Goal: Contribute content: Contribute content

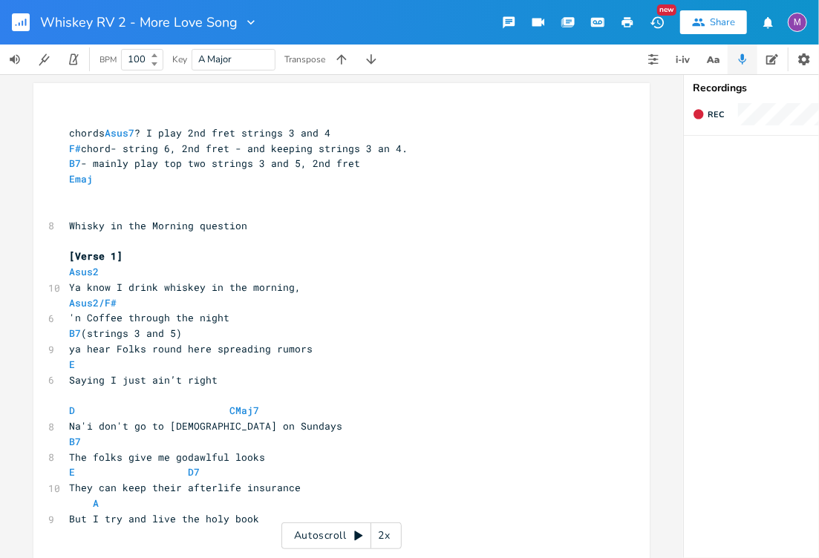
click at [116, 354] on span "ya hear Folks round here spreading rumors" at bounding box center [191, 348] width 244 height 13
type textarea "f"
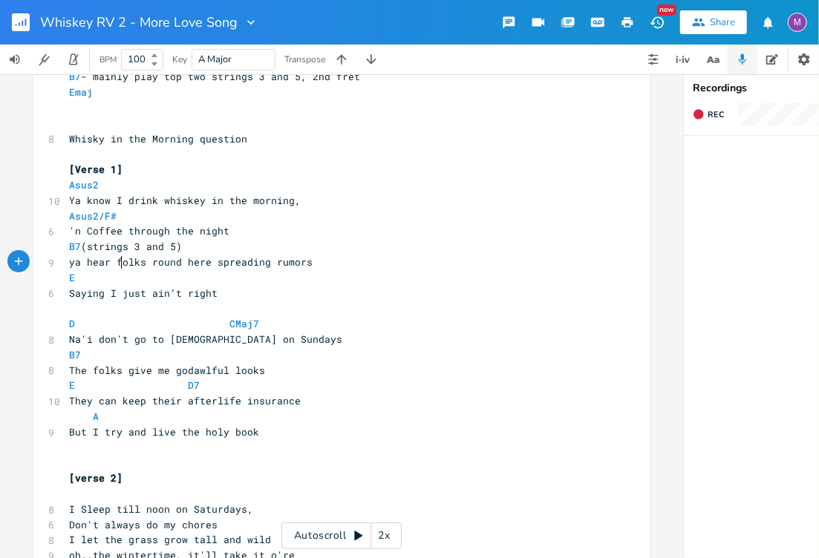
scroll to position [101, 0]
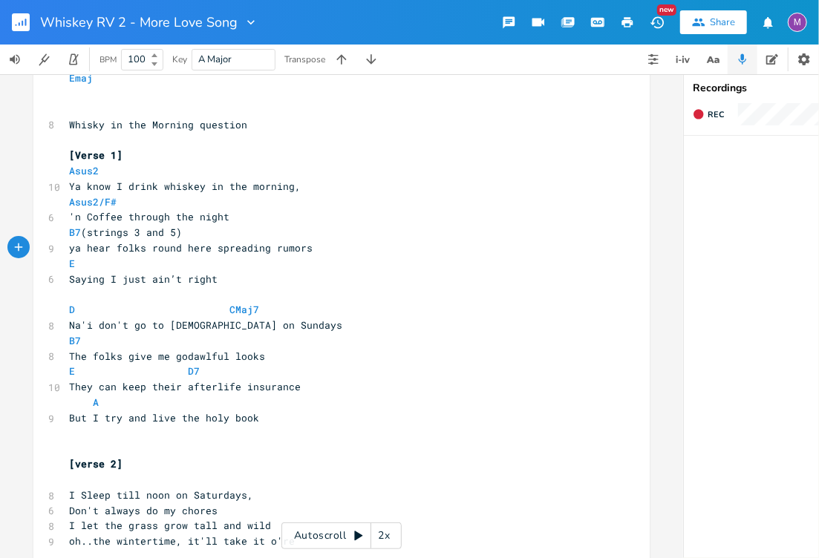
click at [81, 355] on span "The folks give me godawlful looks" at bounding box center [167, 356] width 196 height 13
type textarea "ose"
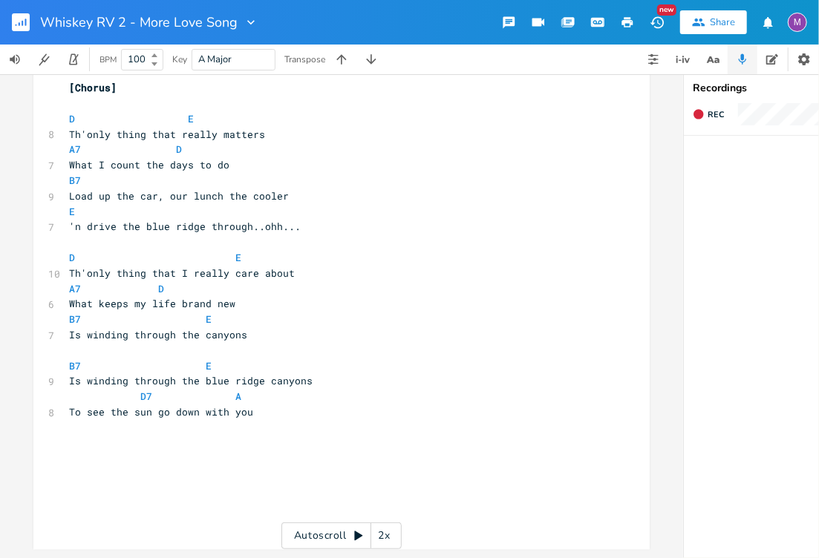
scroll to position [1240, 0]
click at [218, 194] on span "Load up the car, our lunch the cooler" at bounding box center [179, 195] width 220 height 13
type textarea "in"
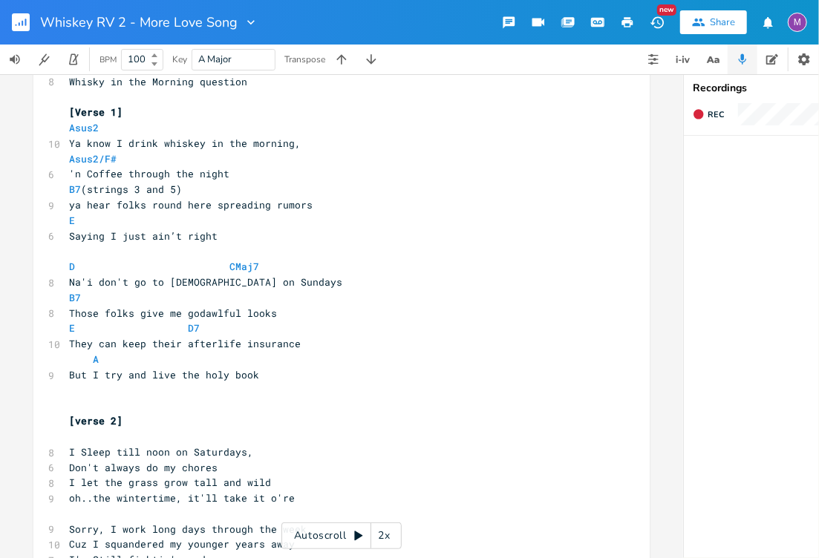
scroll to position [0, 0]
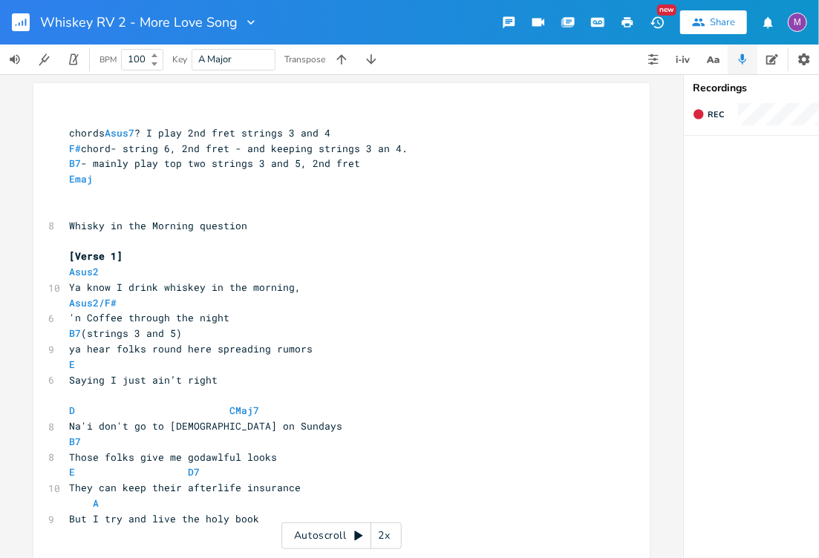
type textarea "in"
click at [364, 537] on div "Autoscroll 2x" at bounding box center [341, 536] width 120 height 27
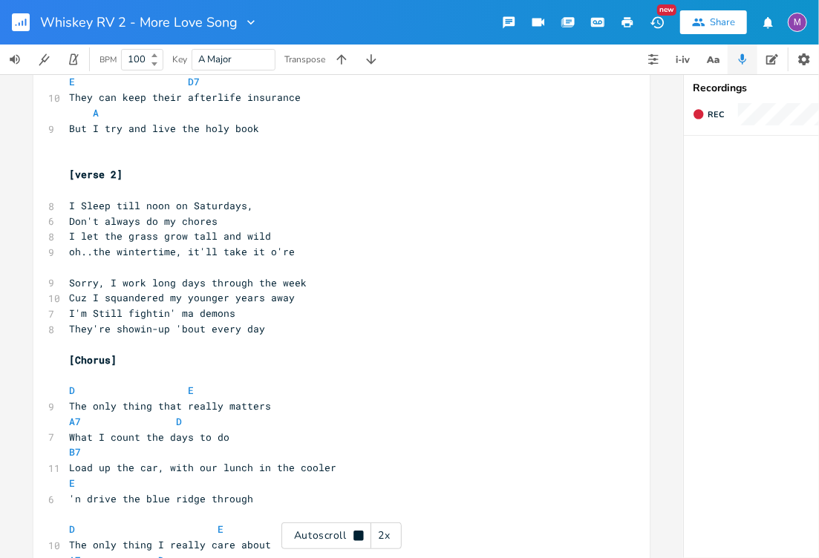
click at [74, 240] on span "I let the grass grow tall and wild" at bounding box center [170, 235] width 202 height 13
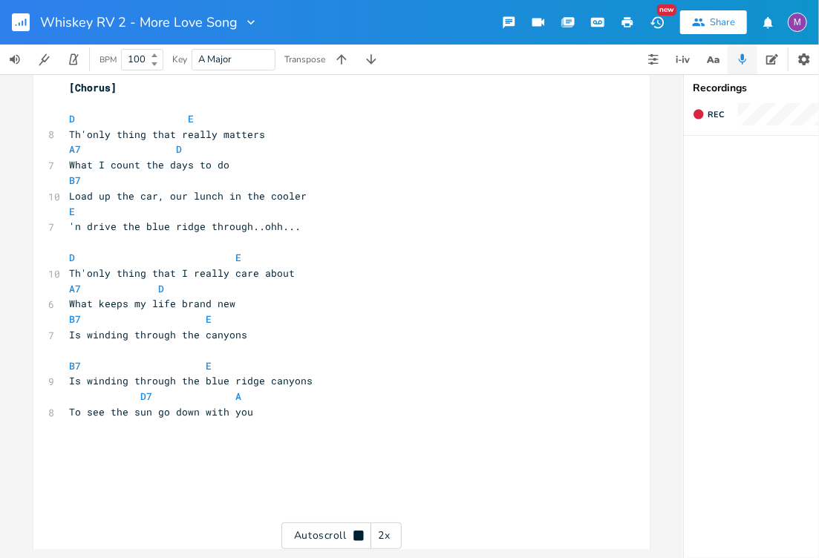
scroll to position [1242, 0]
type textarea "you can see I"
click at [148, 390] on span "D7 A" at bounding box center [155, 396] width 172 height 13
type textarea "min/F"
type textarea "7"
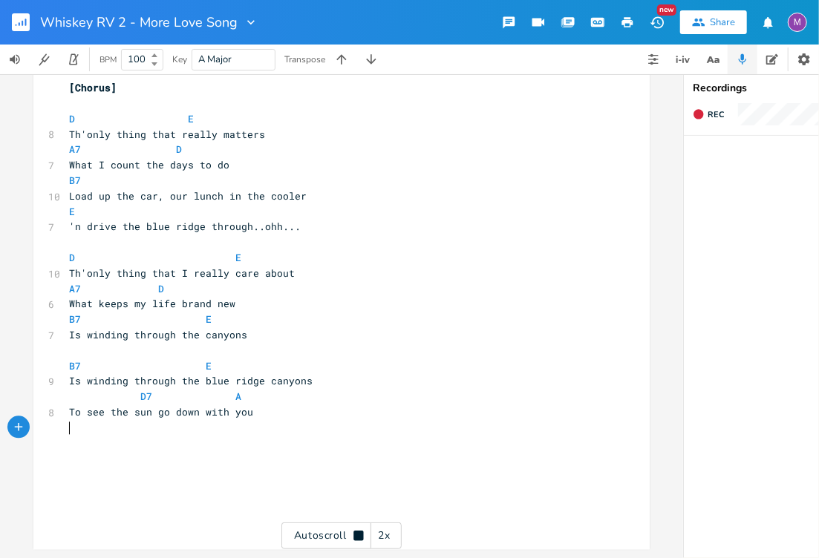
click at [386, 420] on pre "​" at bounding box center [334, 428] width 536 height 16
click at [151, 405] on span "To see the sun go down with you" at bounding box center [161, 411] width 184 height 13
click at [160, 390] on span "D7 A" at bounding box center [155, 396] width 172 height 13
type textarea "Dmin/"
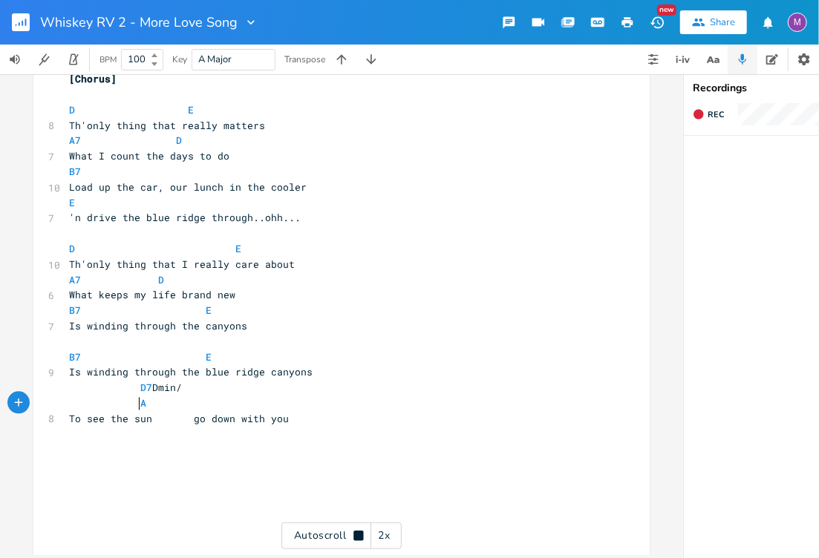
type textarea "f"
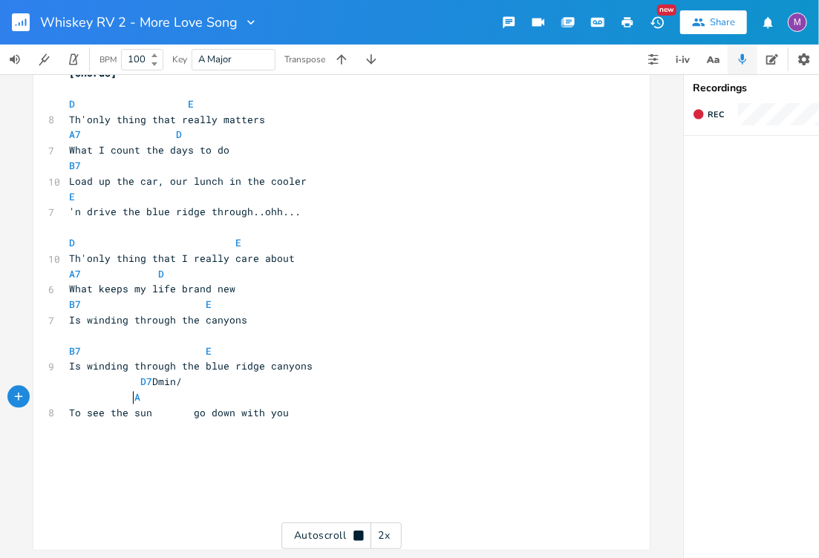
scroll to position [1257, 0]
click at [132, 377] on span "D7 Dmin/" at bounding box center [125, 381] width 113 height 13
click at [203, 374] on pre "D7 Dmin/" at bounding box center [334, 382] width 536 height 16
type textarea "m/F"
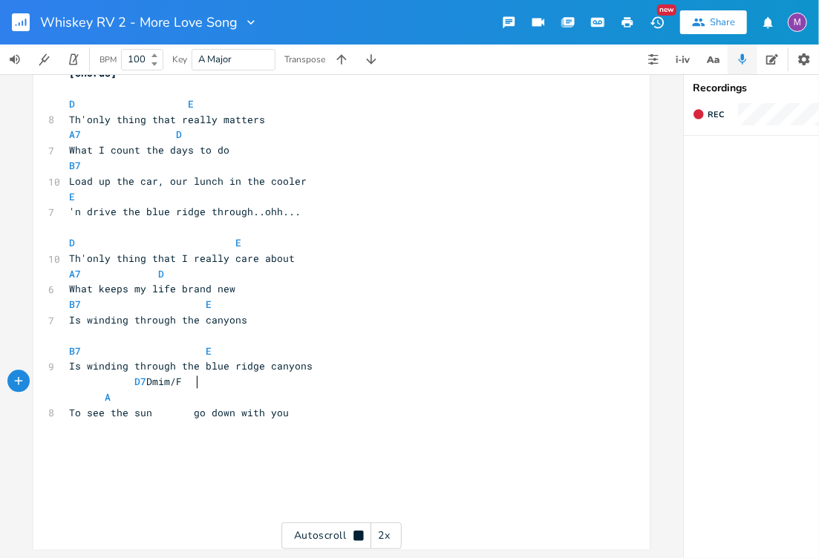
scroll to position [0, 16]
click at [300, 408] on pre "To see the sun go down with you" at bounding box center [334, 413] width 536 height 16
click at [108, 394] on pre "A" at bounding box center [334, 398] width 536 height 16
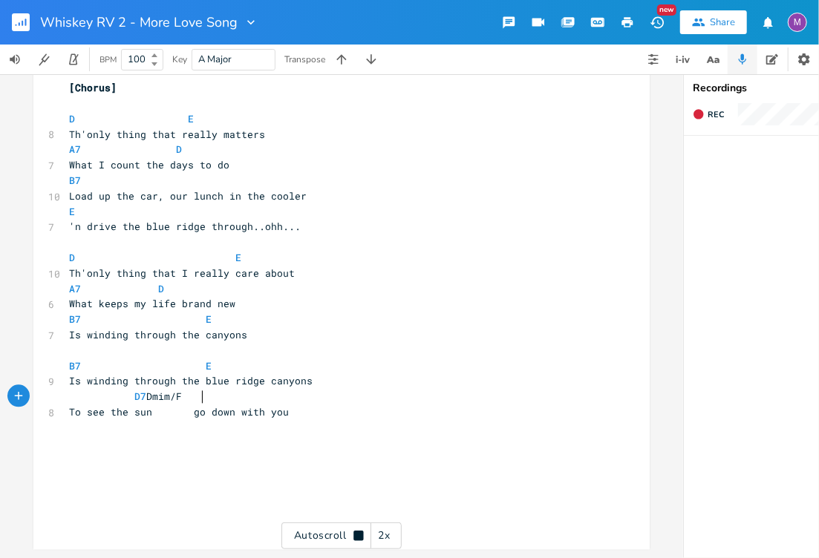
scroll to position [0, 0]
type textarea "F A"
click at [188, 391] on span "D7 Dmim/F A" at bounding box center [128, 396] width 119 height 13
type textarea "/F"
click at [313, 391] on pre "D7 Dm/F A" at bounding box center [334, 397] width 536 height 16
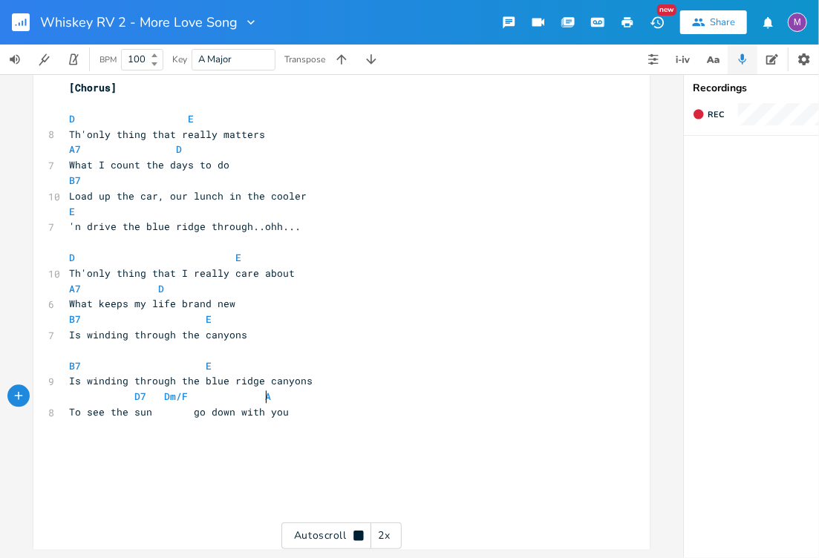
scroll to position [0, 1]
type textarea "Dm/F is"
type textarea "F1 srin"
type textarea "tring 1, Fret 2, @"
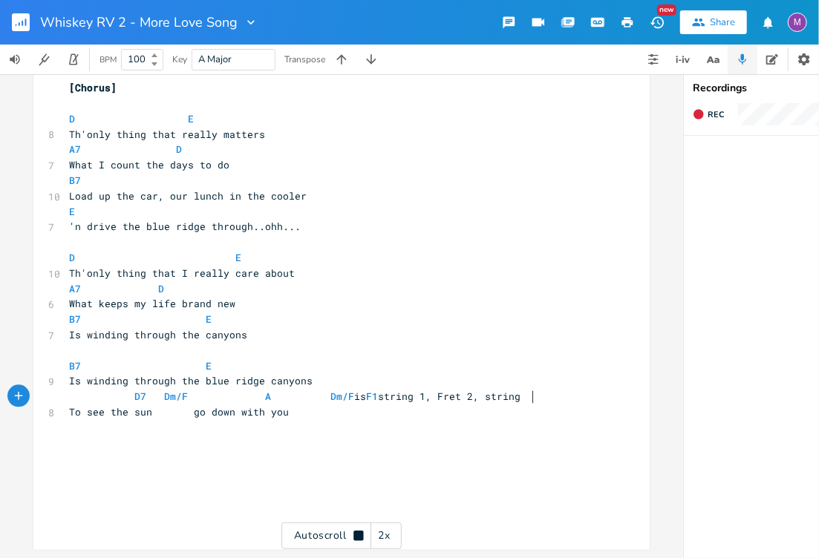
type textarea "string 2"
click at [314, 391] on span "D7 Dm/F A Dm/F is F1 string 1, Fret 2, string 2" at bounding box center [300, 396] width 463 height 13
type textarea "Dm/F is F1 string 1, Fret 2, string 2"
drag, startPoint x: 561, startPoint y: 390, endPoint x: 314, endPoint y: 383, distance: 246.6
click at [314, 389] on pre "D7 Dm/F A Dm/F is F1 string 1, Fret 2, string 2" at bounding box center [334, 397] width 536 height 16
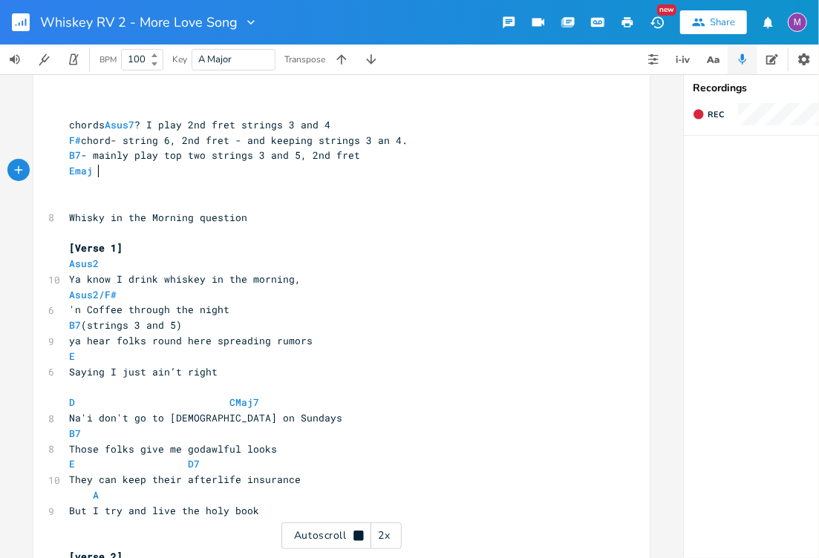
click at [101, 169] on pre "Emaj" at bounding box center [334, 171] width 536 height 16
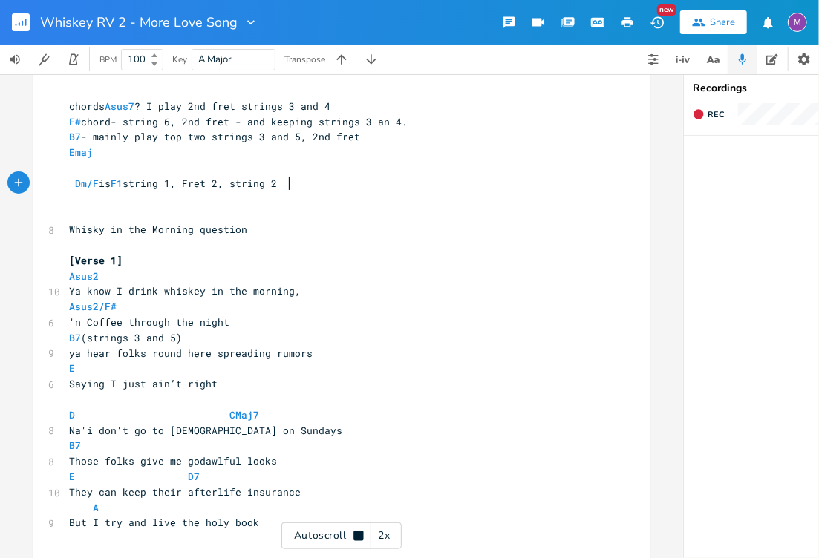
click at [132, 188] on span "Dm/F is F1 string 1, Fret 2, string 2" at bounding box center [173, 183] width 208 height 13
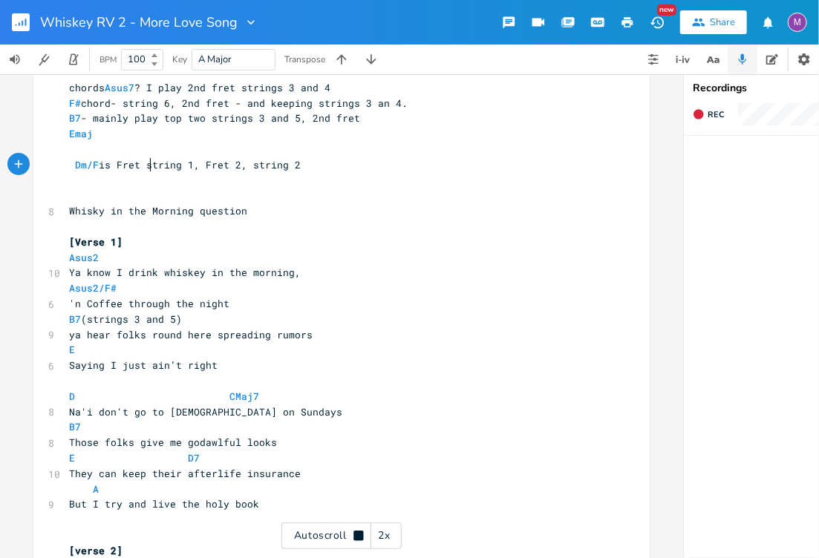
type textarea "ret"
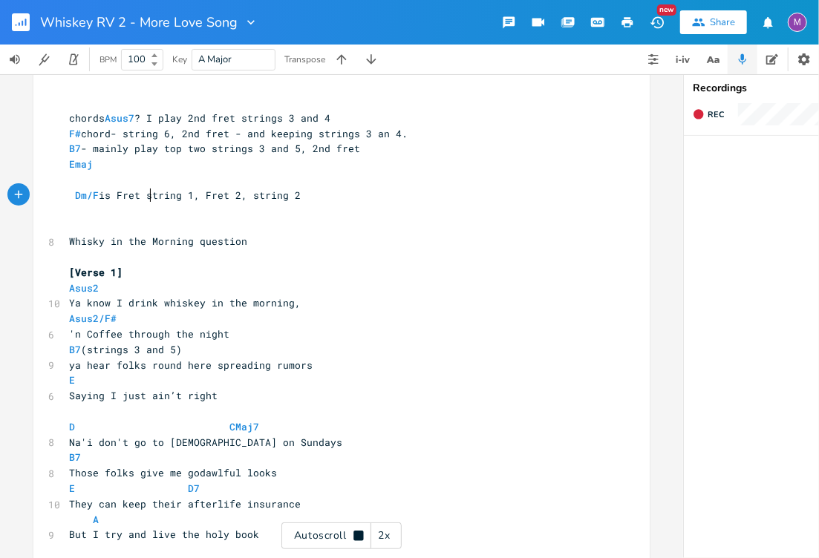
click at [297, 200] on pre "Dm/F is Fret string 1, Fret 2, string 2" at bounding box center [334, 196] width 536 height 16
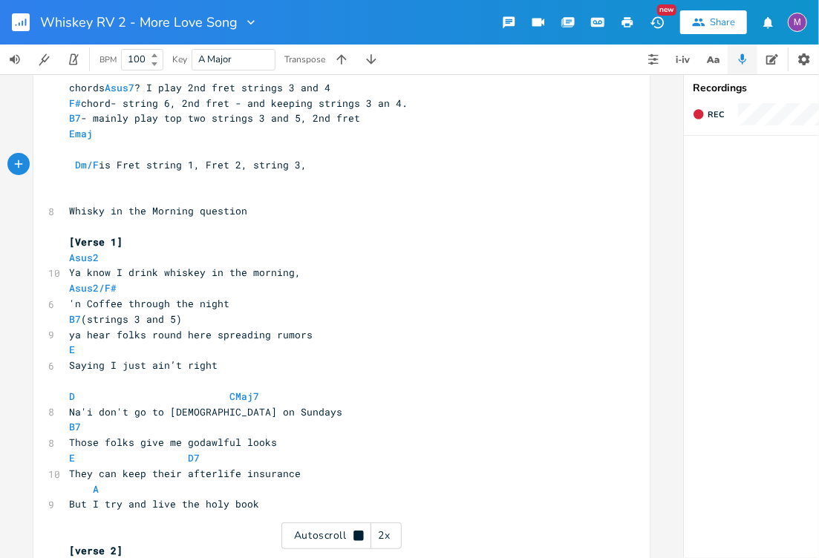
type textarea "3,"
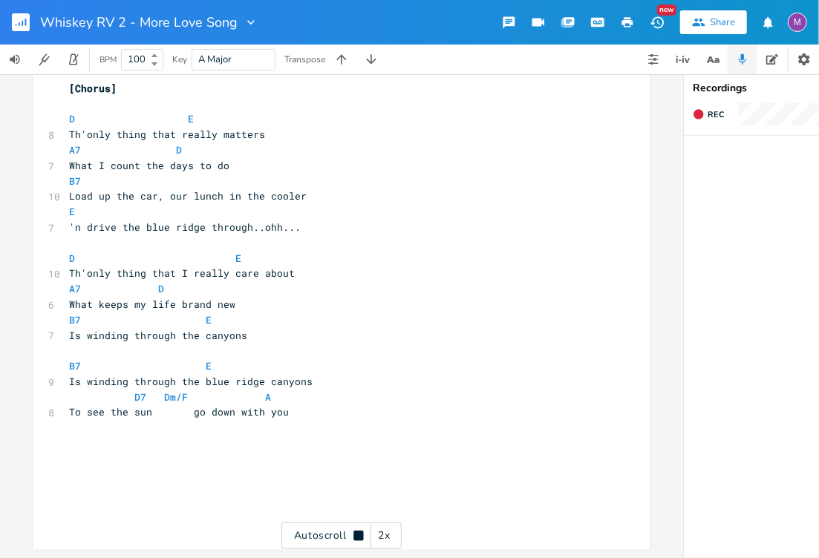
scroll to position [1273, 0]
type textarea "Fret 3 string 2 and 4"
click at [19, 28] on rect "button" at bounding box center [21, 22] width 18 height 18
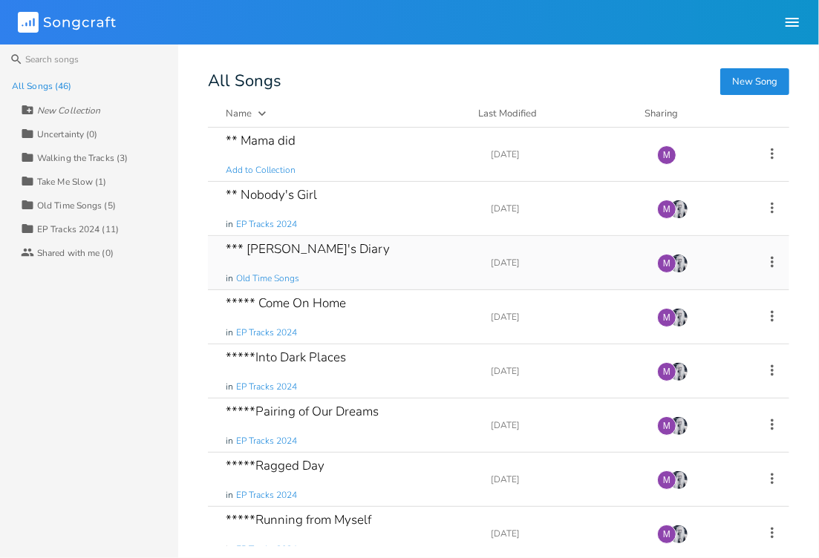
click at [322, 275] on div "*** [PERSON_NAME]'s Diary in Old Time Songs" at bounding box center [349, 262] width 247 height 53
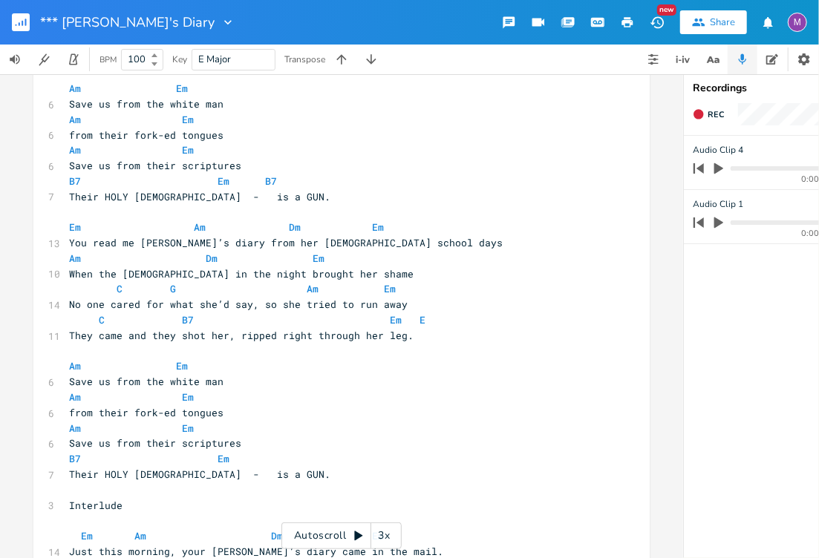
scroll to position [16, 0]
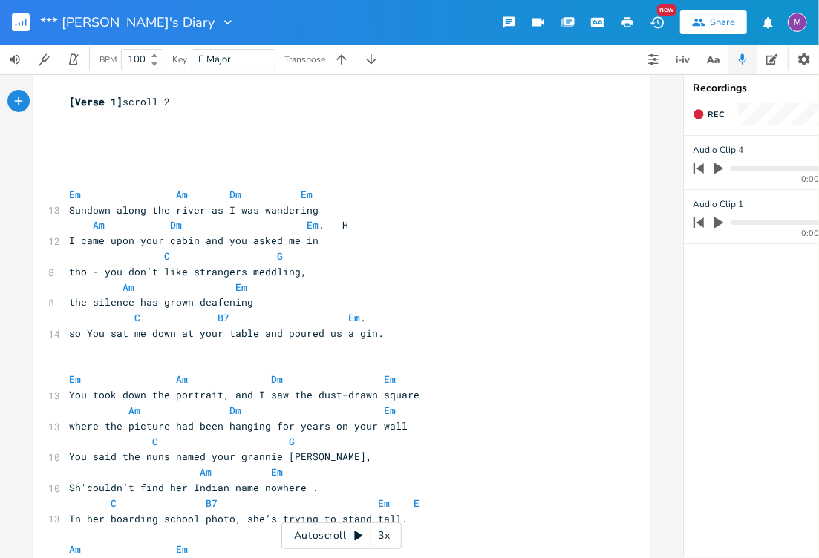
click at [24, 13] on icon "button" at bounding box center [21, 22] width 18 height 18
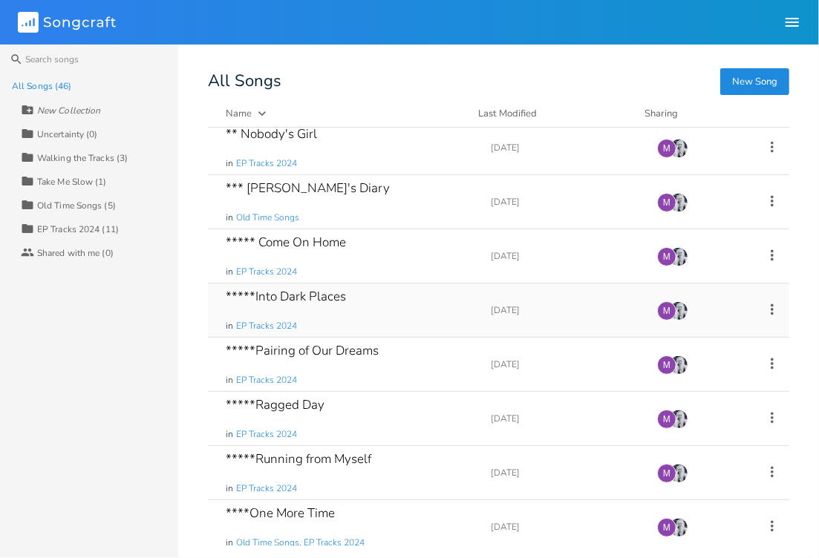
scroll to position [68, 0]
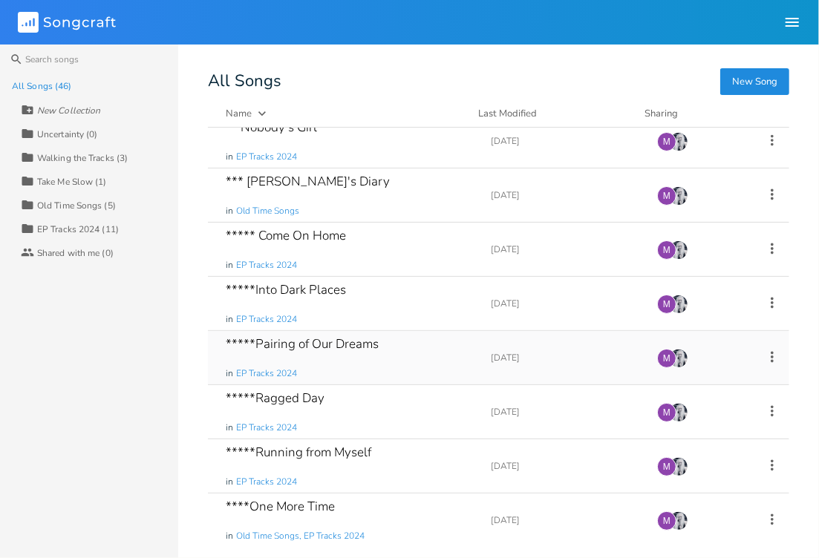
click at [315, 351] on div "*****Pairing of Our Dreams in EP Tracks 2024" at bounding box center [349, 357] width 247 height 53
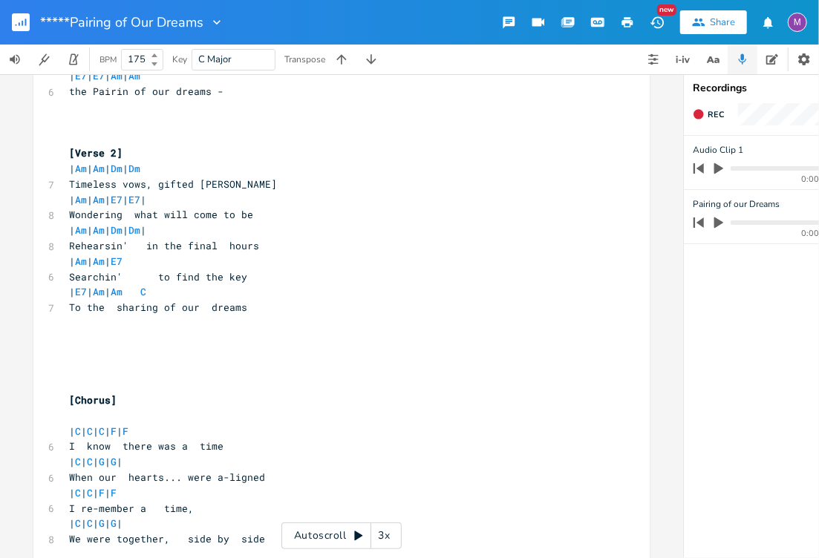
scroll to position [642, 0]
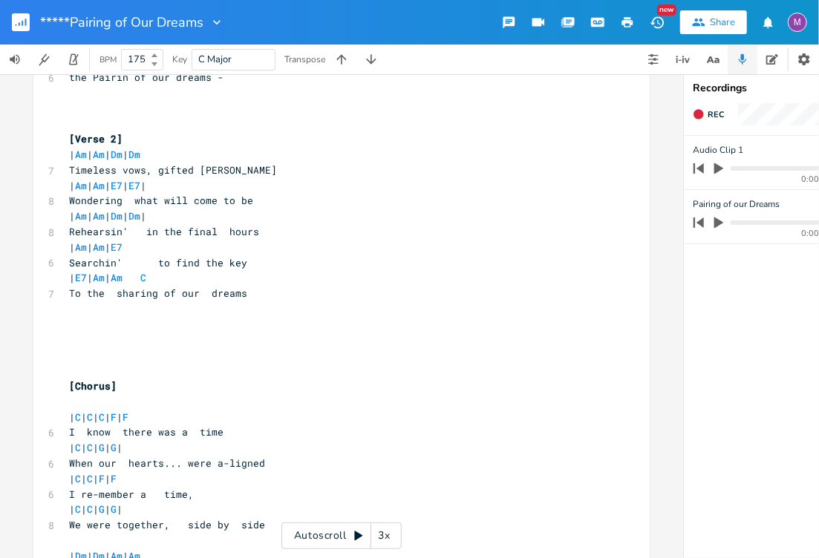
click at [13, 22] on rect "button" at bounding box center [21, 22] width 18 height 18
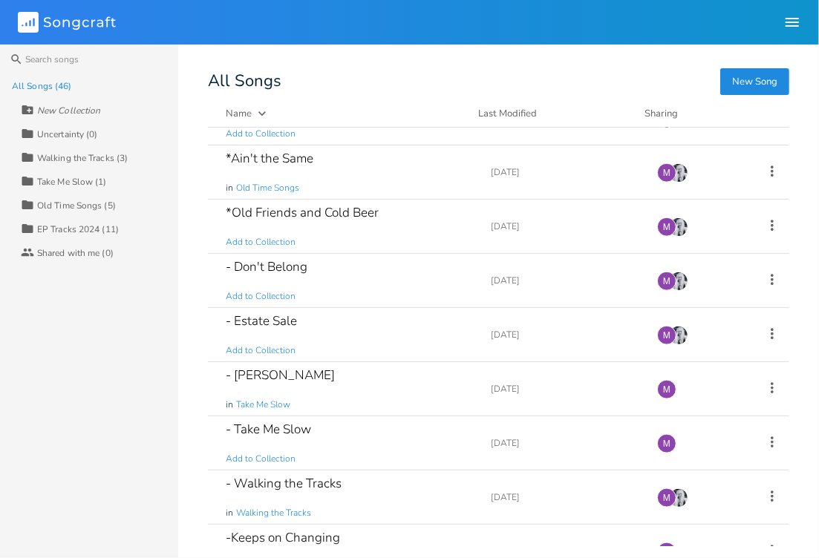
scroll to position [689, 0]
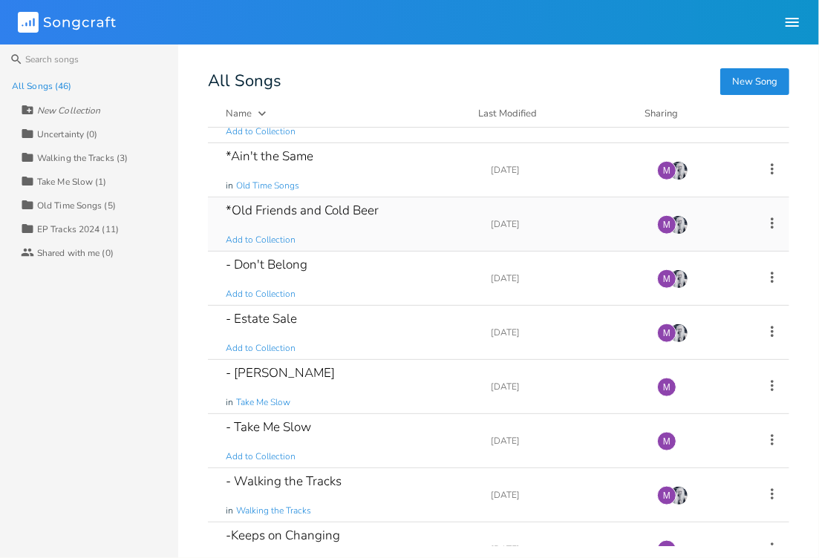
click at [343, 198] on div "*Old Friends and Cold Beer Add to Collection" at bounding box center [349, 224] width 247 height 53
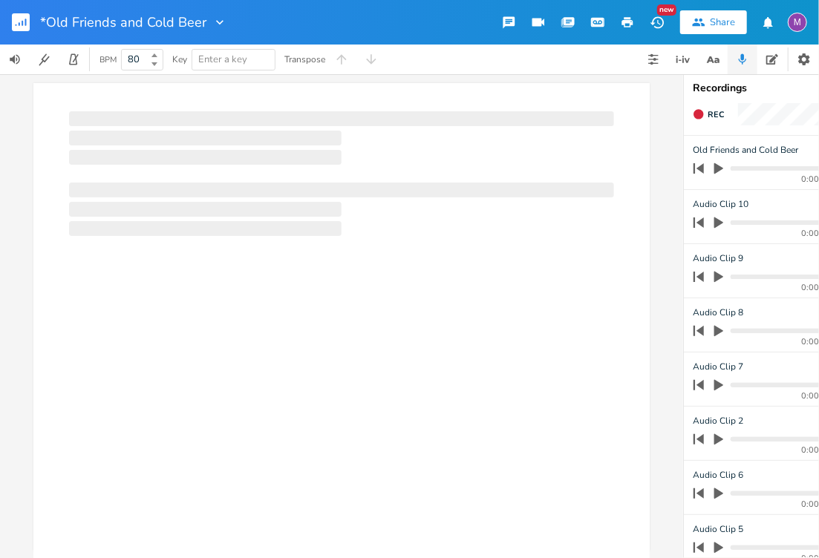
click at [352, 209] on div at bounding box center [341, 346] width 616 height 526
